Goal: Answer question/provide support: Share knowledge or assist other users

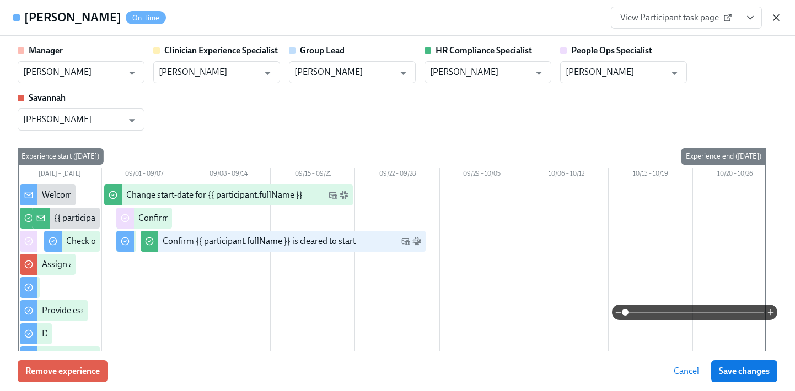
click at [773, 14] on icon "button" at bounding box center [775, 17] width 11 height 11
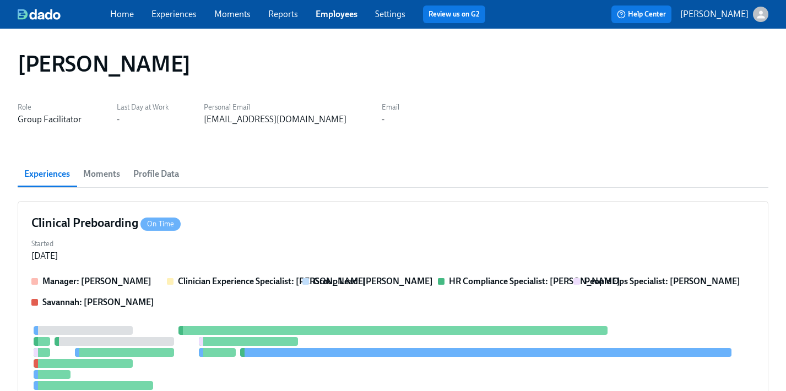
click at [341, 12] on link "Employees" at bounding box center [337, 14] width 42 height 10
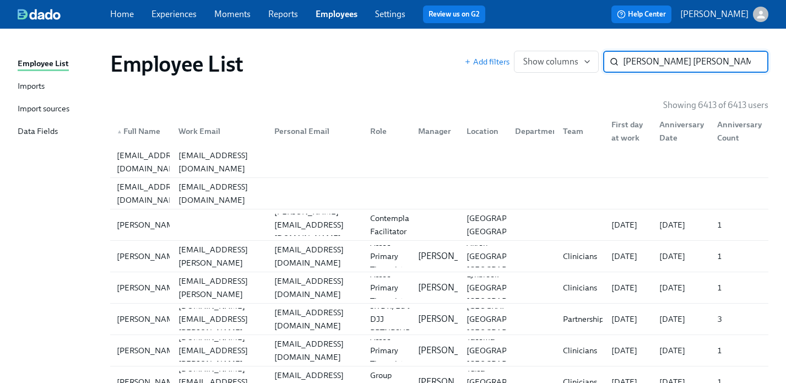
type input "megan tom"
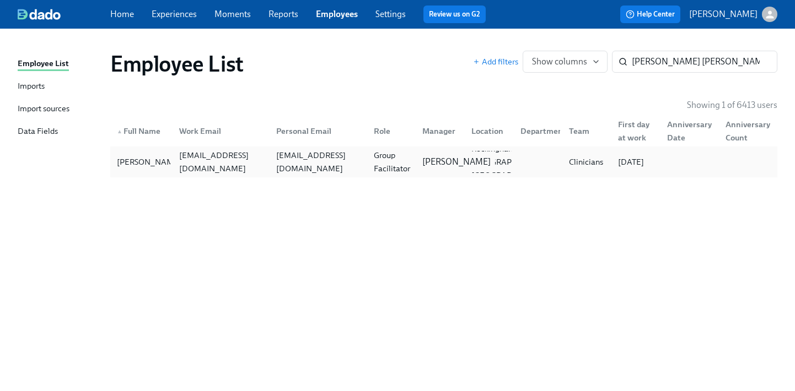
click at [424, 159] on p "[PERSON_NAME]" at bounding box center [456, 162] width 68 height 12
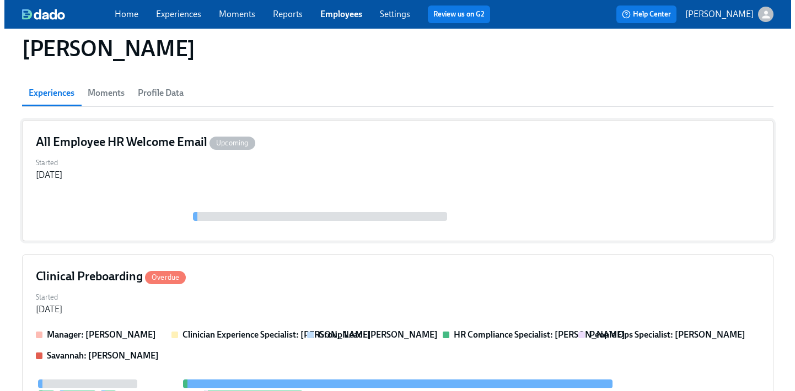
scroll to position [201, 0]
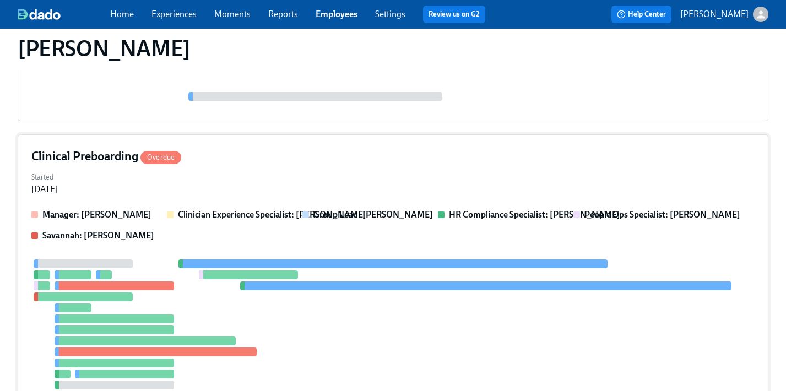
click at [422, 193] on div "Started Aug 23, 2025" at bounding box center [393, 182] width 724 height 26
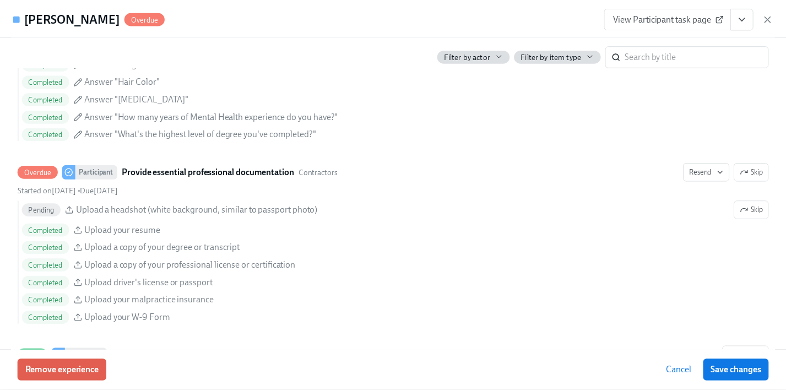
scroll to position [1116, 0]
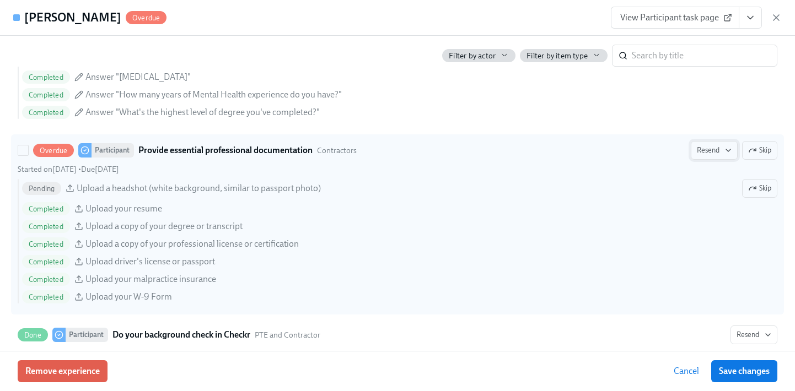
click at [701, 154] on span "Resend" at bounding box center [714, 150] width 35 height 11
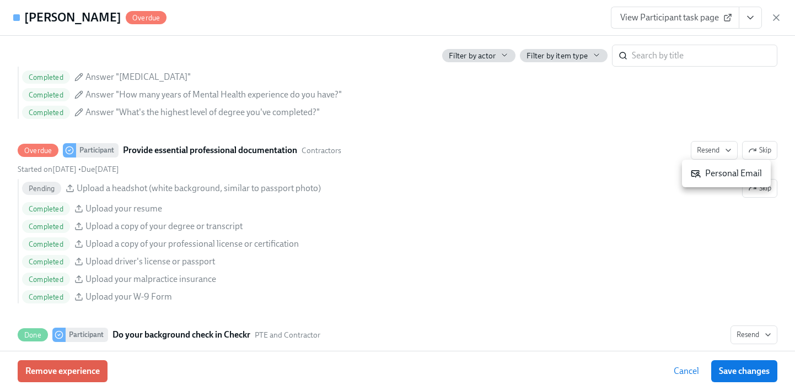
click at [734, 174] on div "Personal Email" at bounding box center [726, 174] width 71 height 12
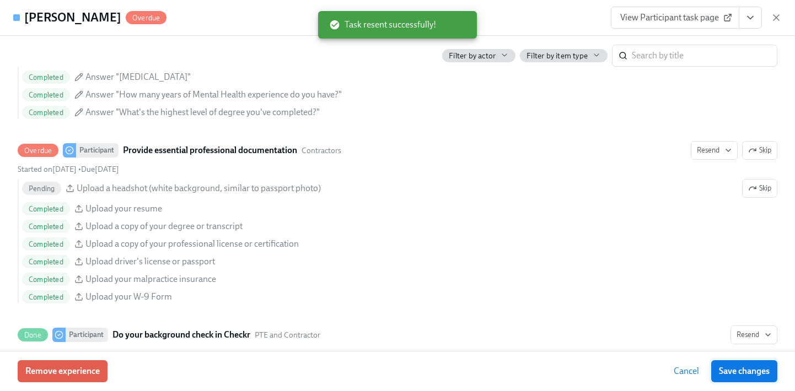
click at [740, 367] on span "Save changes" at bounding box center [744, 371] width 51 height 11
click at [774, 13] on icon "button" at bounding box center [775, 17] width 11 height 11
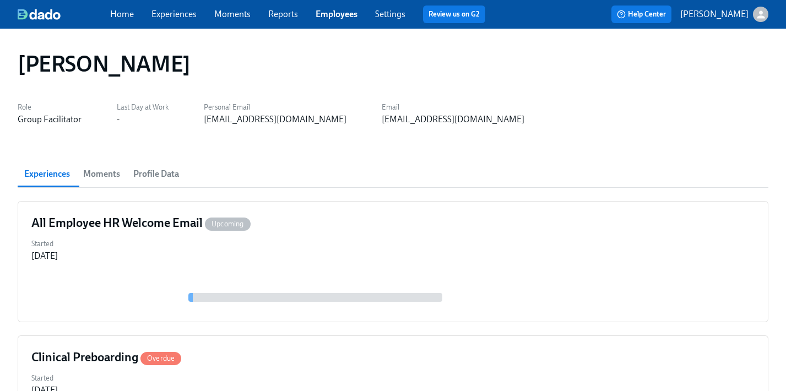
click at [345, 16] on link "Employees" at bounding box center [337, 14] width 42 height 10
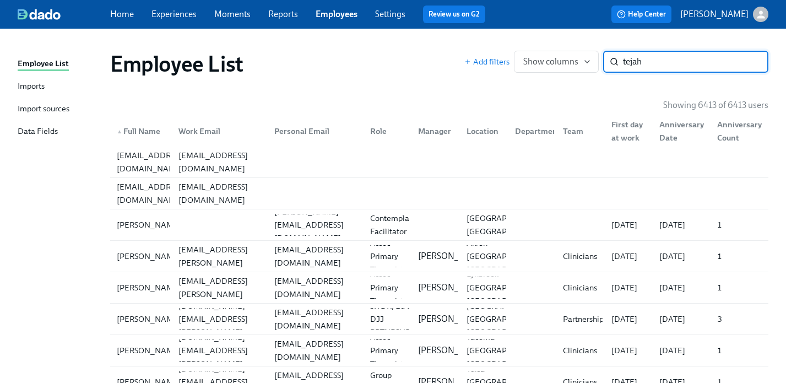
type input "tejah"
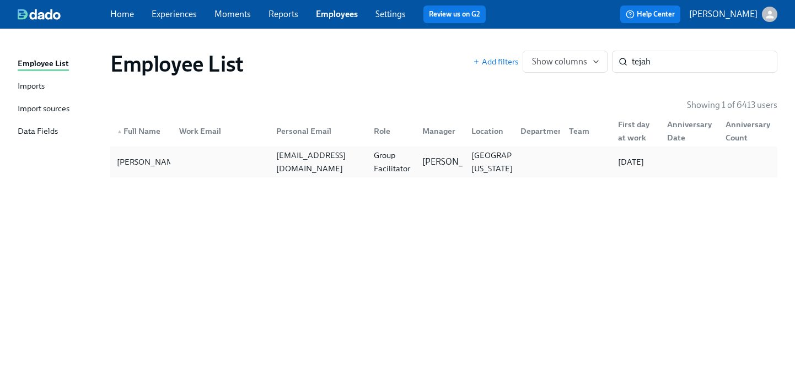
click at [396, 167] on div "Group Facilitator" at bounding box center [391, 162] width 45 height 26
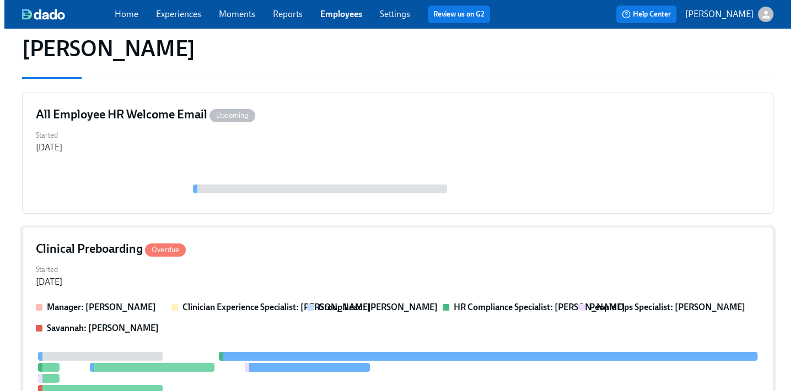
scroll to position [134, 0]
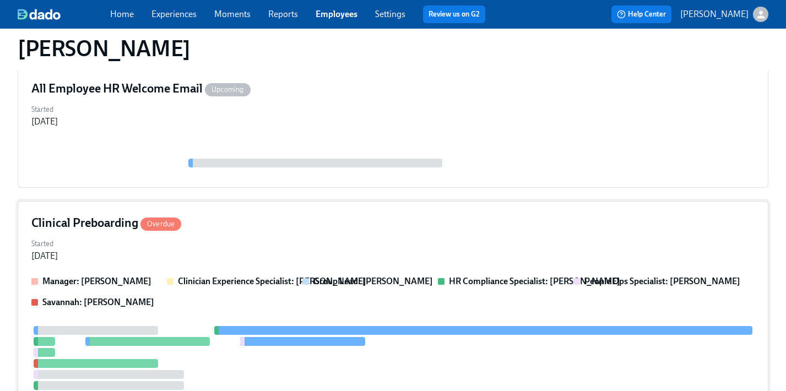
click at [353, 231] on div "Clinical Preboarding Overdue" at bounding box center [393, 223] width 724 height 17
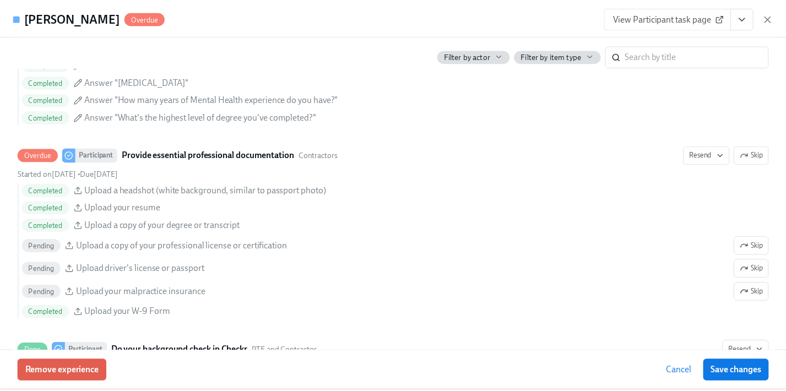
scroll to position [1283, 0]
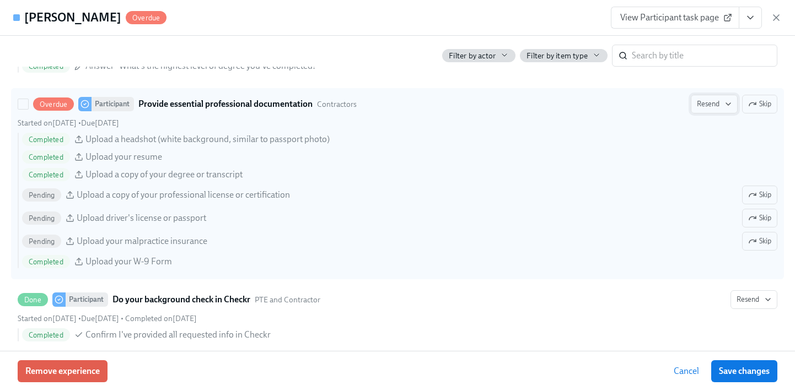
click at [706, 106] on span "Resend" at bounding box center [714, 104] width 35 height 11
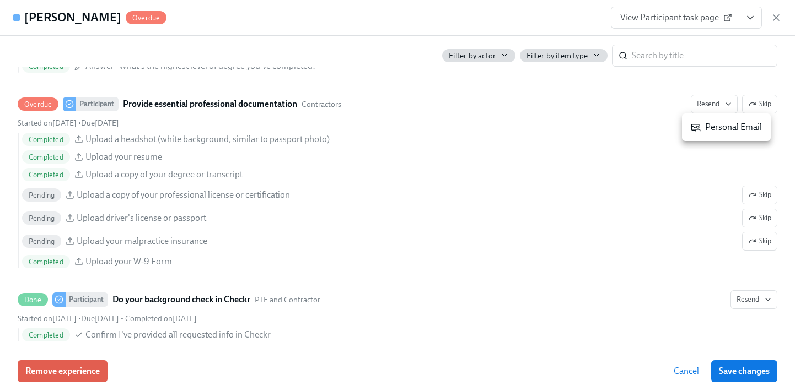
click at [703, 133] on li "Personal Email" at bounding box center [726, 127] width 89 height 19
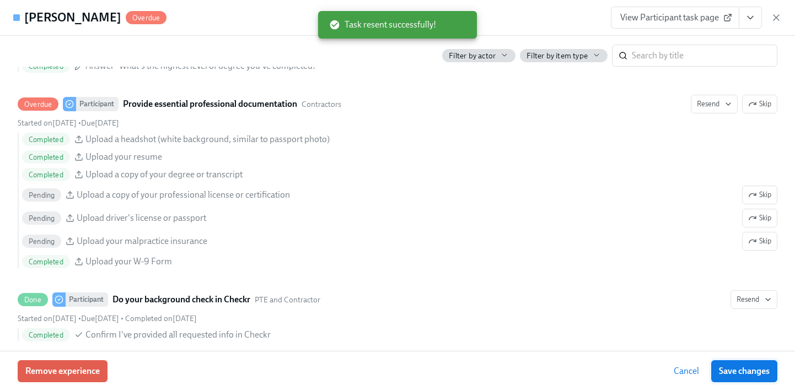
click at [735, 374] on span "Save changes" at bounding box center [744, 371] width 51 height 11
click at [775, 15] on icon "button" at bounding box center [775, 17] width 11 height 11
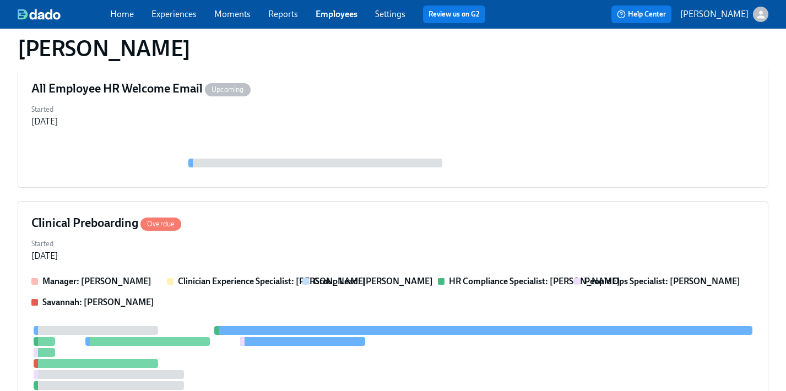
click at [339, 16] on link "Employees" at bounding box center [337, 14] width 42 height 10
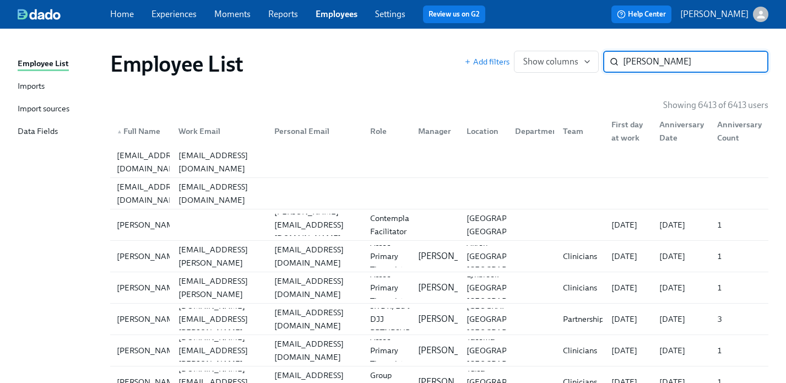
type input "[PERSON_NAME]"
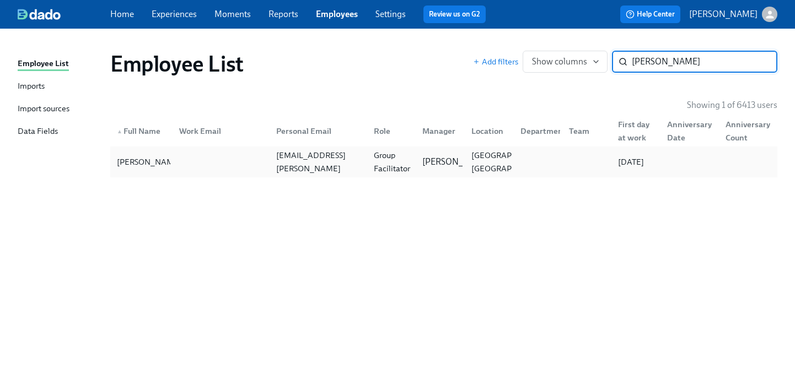
click at [412, 159] on div "Group Facilitator" at bounding box center [391, 162] width 45 height 26
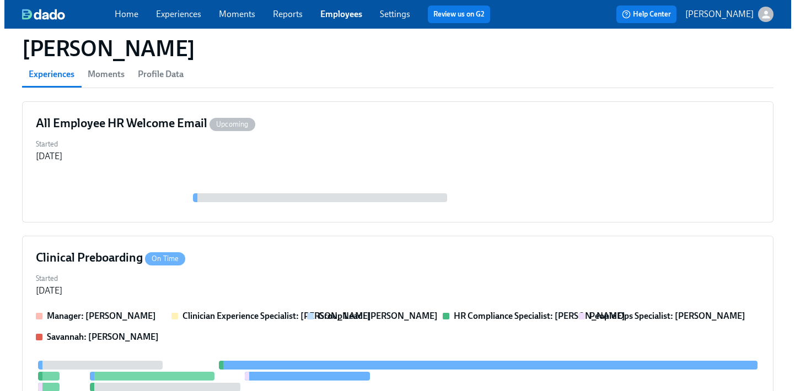
scroll to position [136, 0]
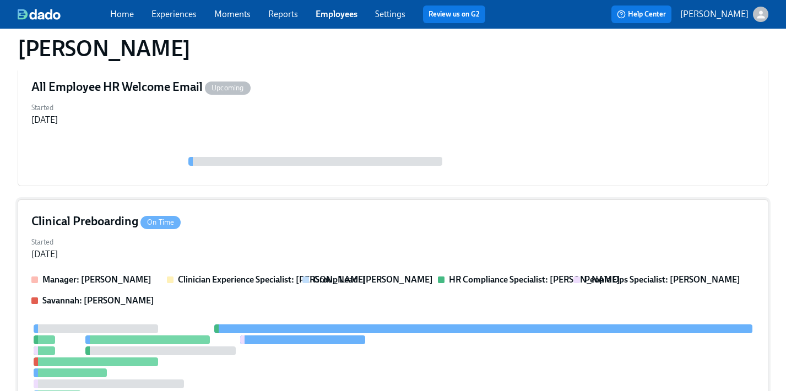
click at [320, 227] on div "Clinical Preboarding On Time" at bounding box center [393, 221] width 724 height 17
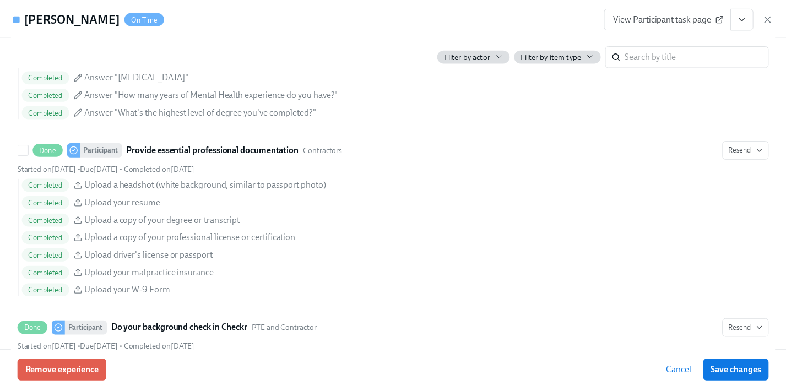
scroll to position [1219, 0]
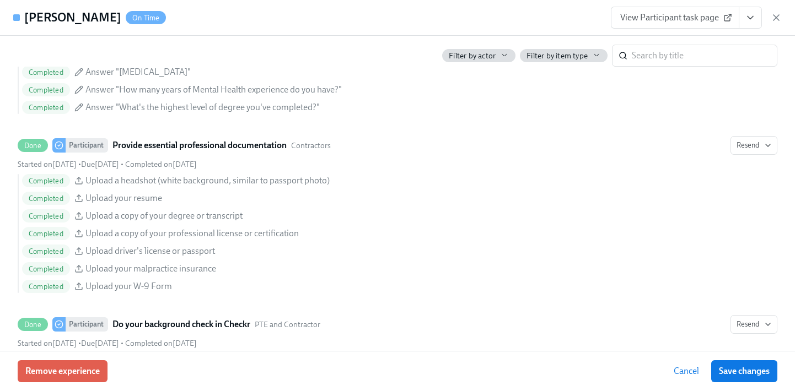
click at [749, 19] on icon "View task page" at bounding box center [750, 17] width 11 height 11
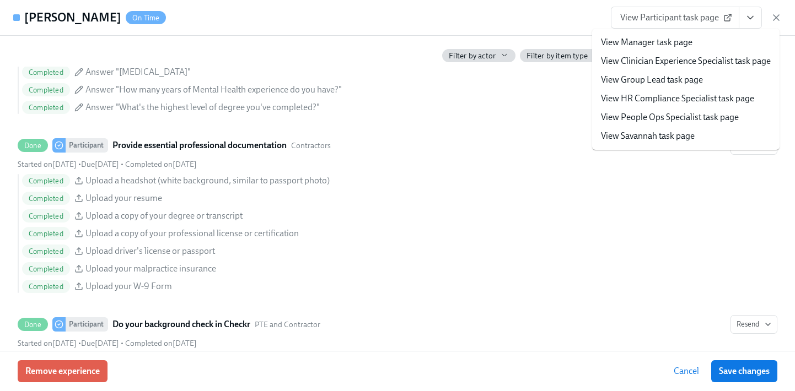
click at [701, 118] on link "View People Ops Specialist task page" at bounding box center [670, 117] width 138 height 12
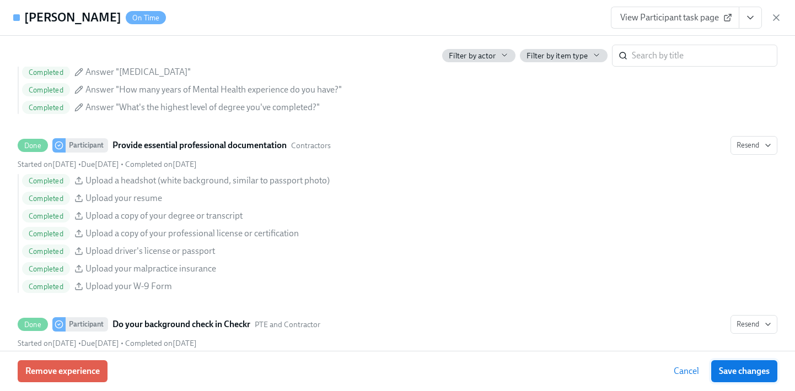
click at [753, 367] on span "Save changes" at bounding box center [744, 371] width 51 height 11
click at [778, 20] on icon "button" at bounding box center [776, 18] width 6 height 6
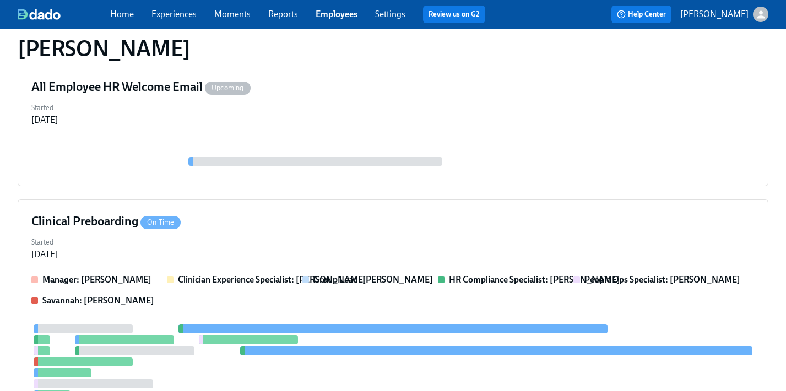
click at [336, 14] on link "Employees" at bounding box center [337, 14] width 42 height 10
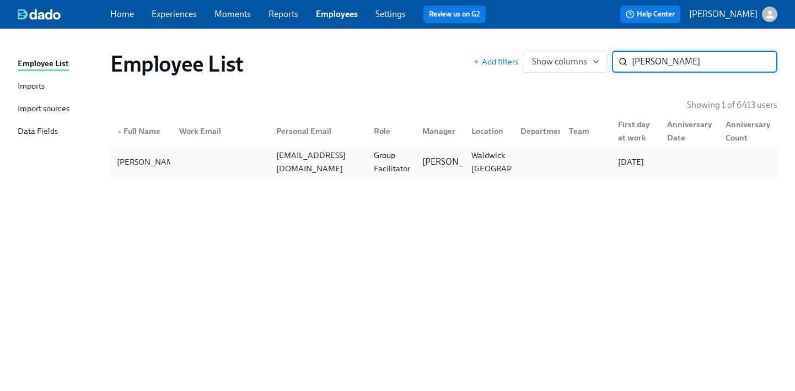
type input "[PERSON_NAME]"
click at [293, 162] on div "[EMAIL_ADDRESS][DOMAIN_NAME]" at bounding box center [318, 162] width 93 height 26
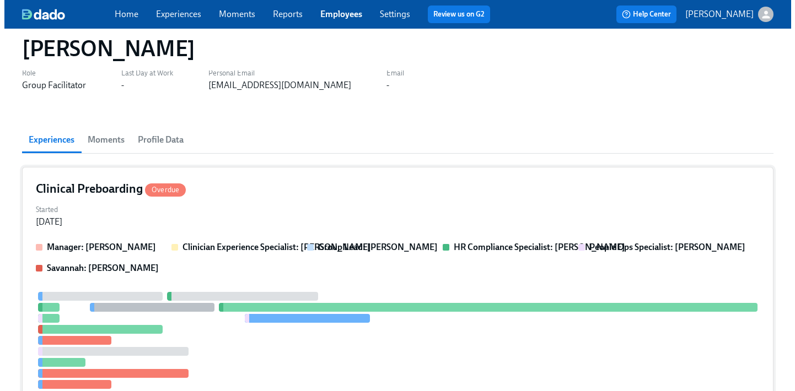
scroll to position [35, 0]
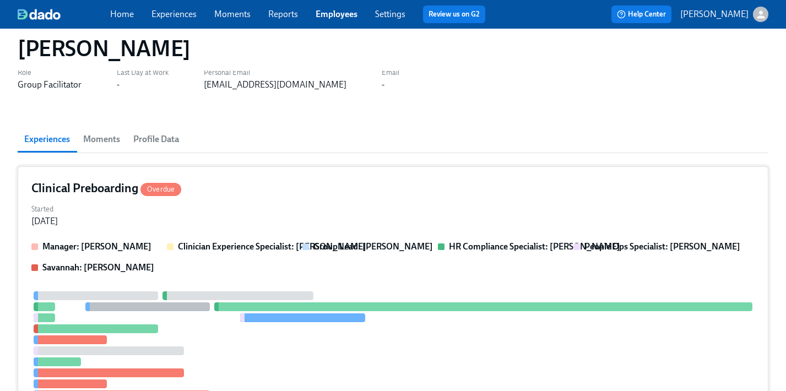
click at [324, 199] on div "Clinical Preboarding Overdue Started [DATE] Manager: [PERSON_NAME] Clinician Ex…" at bounding box center [393, 331] width 751 height 330
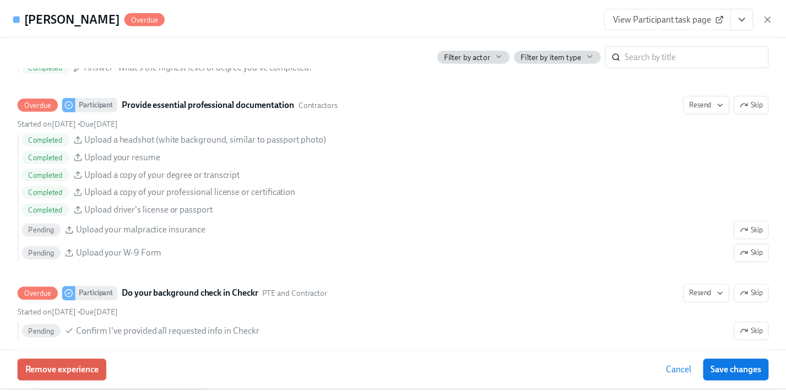
scroll to position [1262, 0]
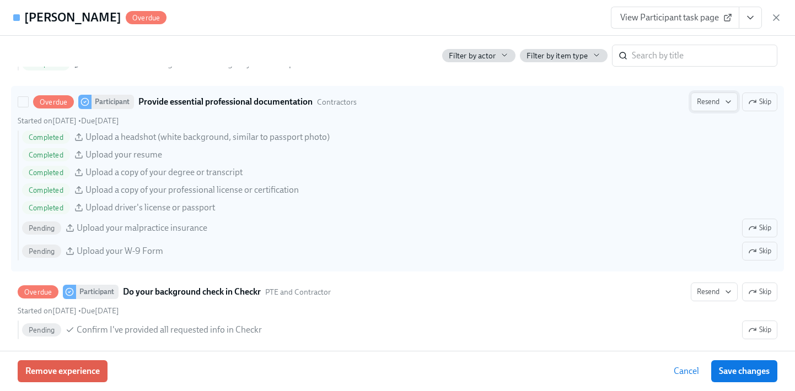
click at [707, 103] on span "Resend" at bounding box center [714, 101] width 35 height 11
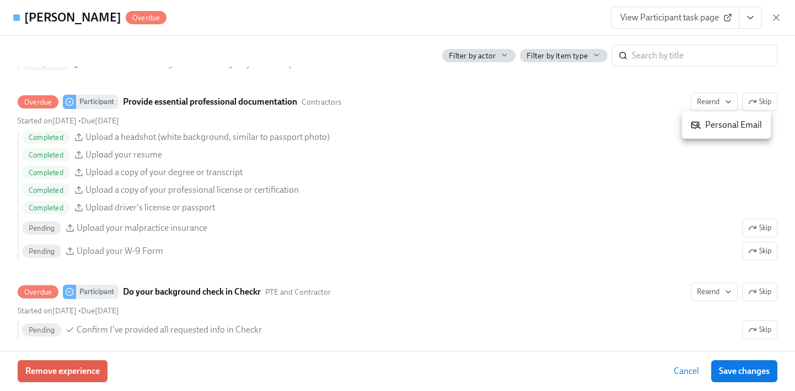
click at [707, 127] on div "Personal Email" at bounding box center [726, 125] width 71 height 12
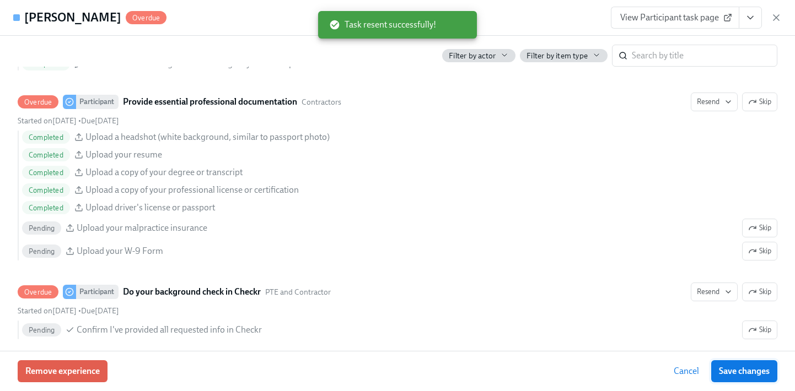
click at [758, 374] on span "Save changes" at bounding box center [744, 371] width 51 height 11
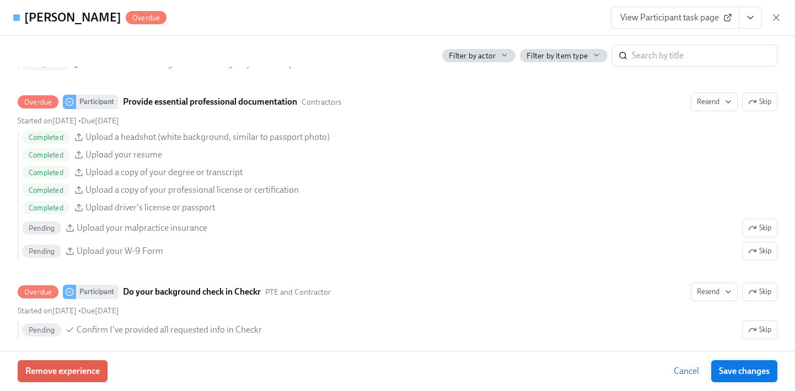
click at [757, 374] on span "Save changes" at bounding box center [744, 371] width 51 height 11
click at [773, 22] on icon "button" at bounding box center [775, 17] width 11 height 11
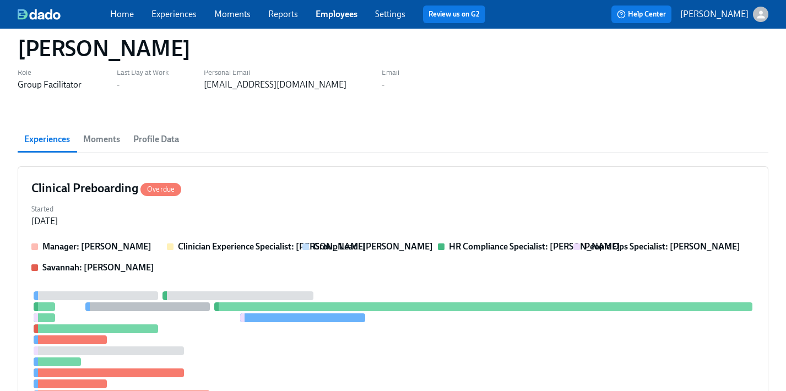
click at [324, 15] on link "Employees" at bounding box center [337, 14] width 42 height 10
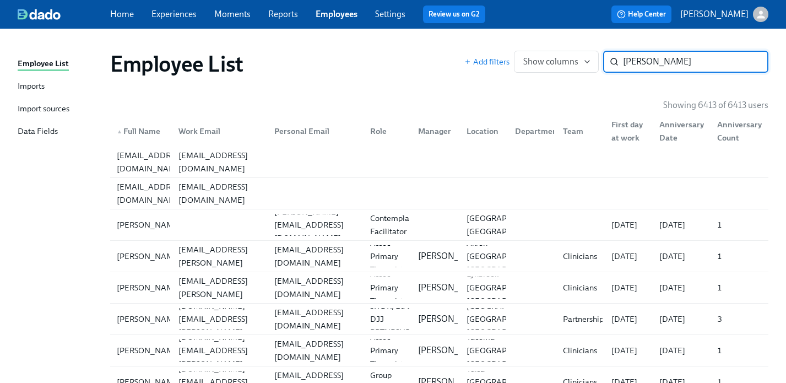
type input "[PERSON_NAME]"
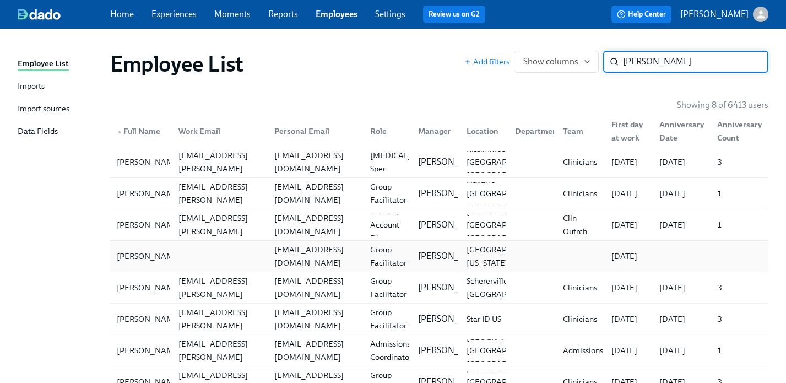
click at [375, 256] on div "Group Facilitator" at bounding box center [388, 256] width 45 height 26
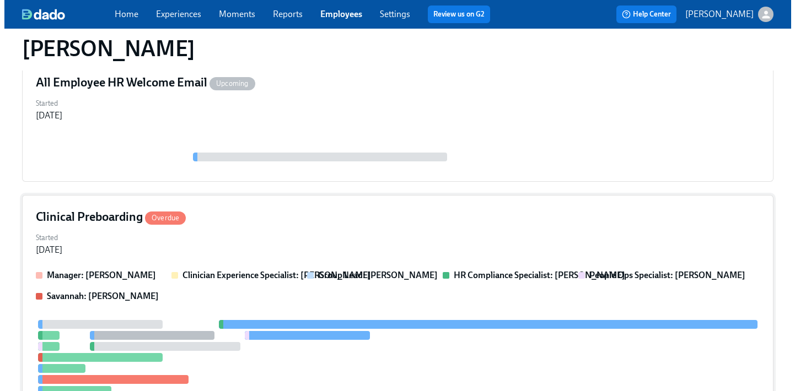
scroll to position [184, 0]
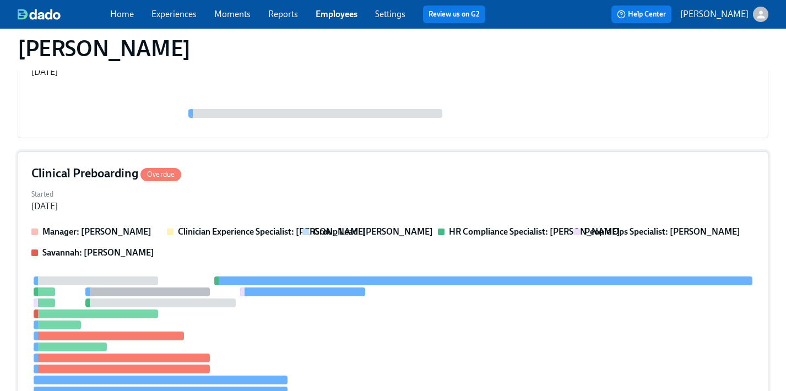
click at [445, 171] on div "Clinical Preboarding Overdue" at bounding box center [393, 173] width 724 height 17
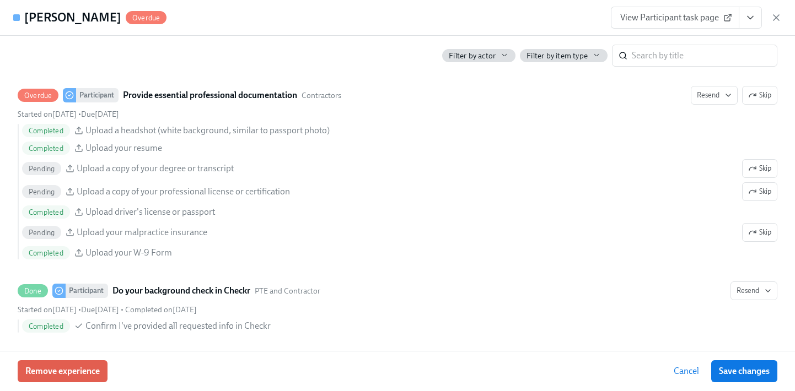
scroll to position [1253, 0]
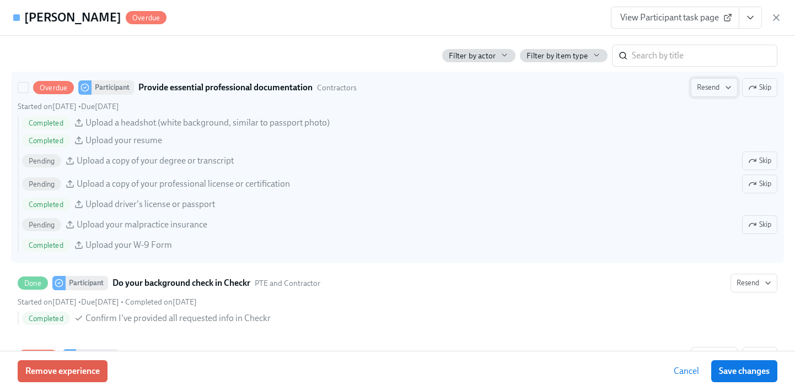
click at [704, 87] on span "Resend" at bounding box center [714, 87] width 35 height 11
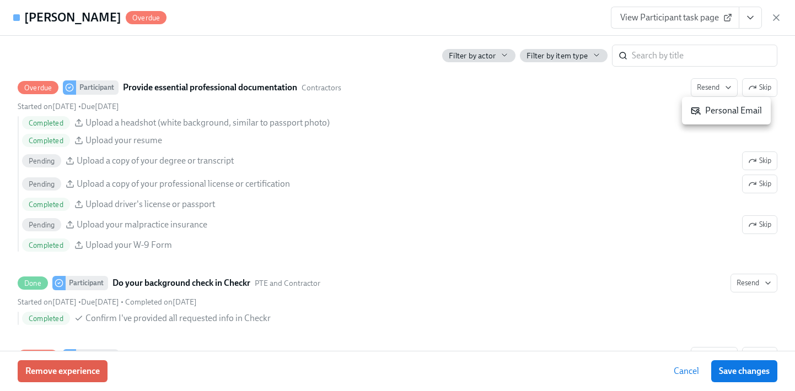
click at [696, 112] on icon at bounding box center [696, 111] width 8 height 7
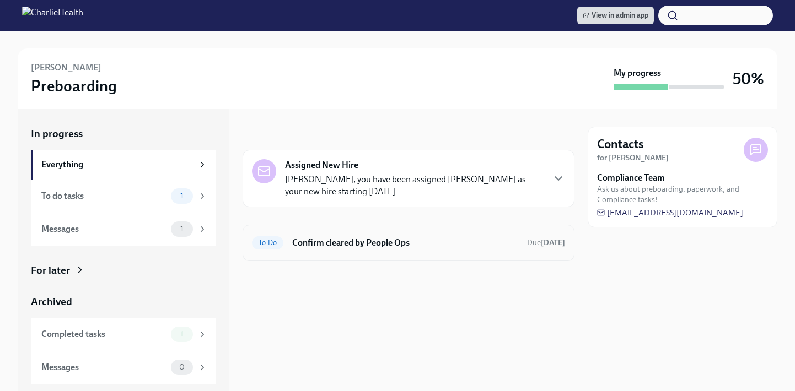
click at [447, 245] on h6 "Confirm cleared by People Ops" at bounding box center [405, 243] width 226 height 12
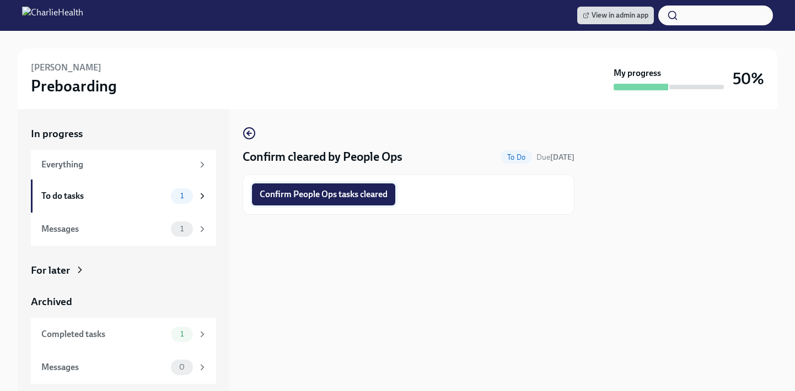
click at [345, 191] on span "Confirm People Ops tasks cleared" at bounding box center [324, 194] width 128 height 11
